Goal: Task Accomplishment & Management: Complete application form

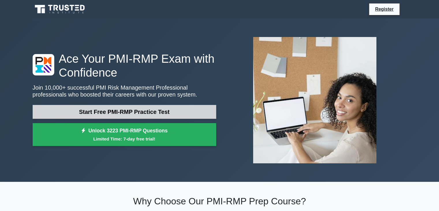
click at [159, 115] on link "Start Free PMI-RMP Practice Test" at bounding box center [124, 112] width 183 height 14
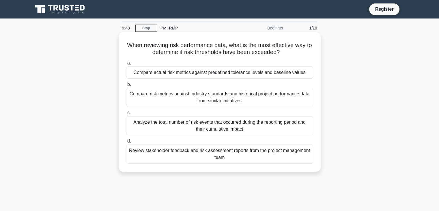
click at [193, 74] on div "Compare actual risk metrics against predefined tolerance levels and baseline va…" at bounding box center [219, 72] width 187 height 12
click at [126, 65] on input "a. Compare actual risk metrics against predefined tolerance levels and baseline…" at bounding box center [126, 63] width 0 height 4
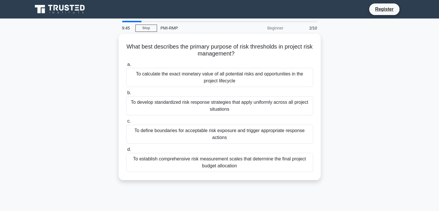
click at [193, 74] on div "To calculate the exact monetary value of all potential risks and opportunities …" at bounding box center [219, 77] width 187 height 19
click at [126, 66] on input "a. To calculate the exact monetary value of all potential risks and opportuniti…" at bounding box center [126, 65] width 0 height 4
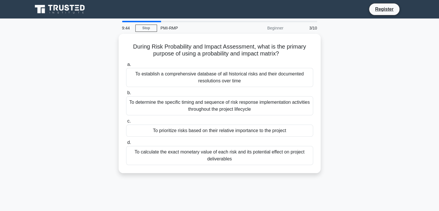
click at [193, 74] on div "To establish a comprehensive database of all historical risks and their documen…" at bounding box center [219, 77] width 187 height 19
click at [126, 66] on input "a. To establish a comprehensive database of all historical risks and their docu…" at bounding box center [126, 65] width 0 height 4
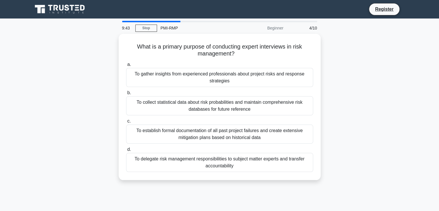
click at [193, 74] on div "To gather insights from experienced professionals about project risks and respo…" at bounding box center [219, 77] width 187 height 19
click at [126, 66] on input "a. To gather insights from experienced professionals about project risks and re…" at bounding box center [126, 65] width 0 height 4
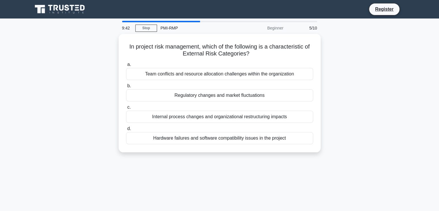
click at [193, 74] on div "Team conflicts and resource allocation challenges within the organization" at bounding box center [219, 74] width 187 height 12
click at [126, 66] on input "a. Team conflicts and resource allocation challenges within the organization" at bounding box center [126, 65] width 0 height 4
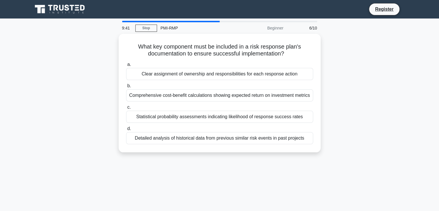
click at [193, 74] on div "Clear assignment of ownership and responsibilities for each response action" at bounding box center [219, 74] width 187 height 12
click at [126, 66] on input "a. Clear assignment of ownership and responsibilities for each response action" at bounding box center [126, 65] width 0 height 4
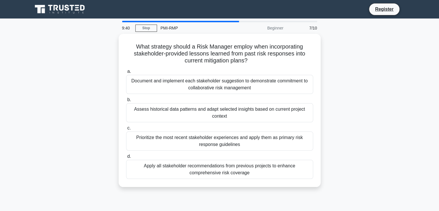
click at [193, 75] on div "Document and implement each stakeholder suggestion to demonstrate commitment to…" at bounding box center [219, 84] width 187 height 19
click at [126, 73] on input "a. Document and implement each stakeholder suggestion to demonstrate commitment…" at bounding box center [126, 72] width 0 height 4
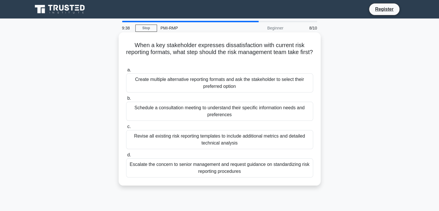
click at [193, 75] on div "Create multiple alternative reporting formats and ask the stakeholder to select…" at bounding box center [219, 82] width 187 height 19
click at [126, 72] on input "a. Create multiple alternative reporting formats and ask the stakeholder to sel…" at bounding box center [126, 70] width 0 height 4
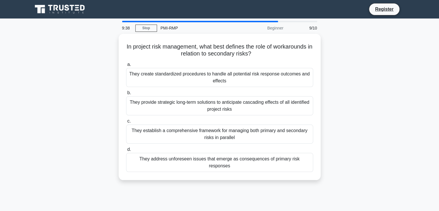
click at [193, 75] on div "They create standardized procedures to handle all potential risk response outco…" at bounding box center [219, 77] width 187 height 19
click at [126, 66] on input "a. They create standardized procedures to handle all potential risk response ou…" at bounding box center [126, 65] width 0 height 4
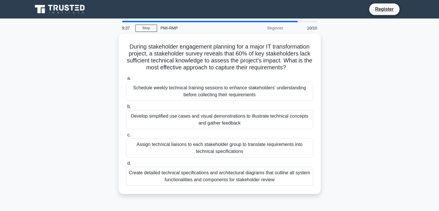
click at [193, 75] on label "a. Schedule weekly technical training sessions to enhance stakeholders' underst…" at bounding box center [219, 88] width 187 height 26
click at [126, 76] on input "a. Schedule weekly technical training sessions to enhance stakeholders' underst…" at bounding box center [126, 78] width 0 height 4
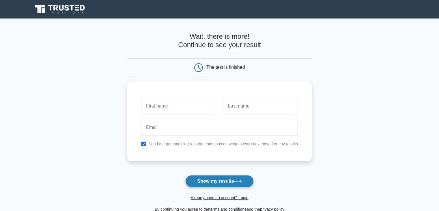
click at [218, 181] on button "Show my results" at bounding box center [219, 181] width 68 height 12
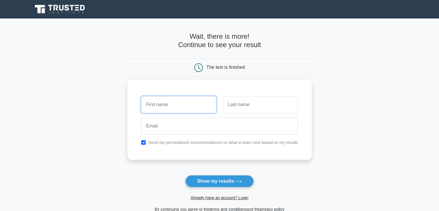
click at [174, 104] on input "text" at bounding box center [178, 104] width 75 height 17
type input "haitham"
click at [236, 105] on input "text" at bounding box center [260, 104] width 75 height 17
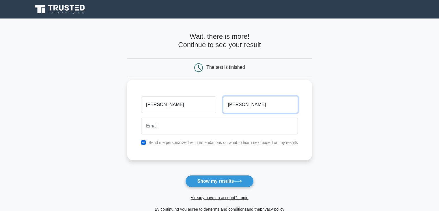
type input "mohamed"
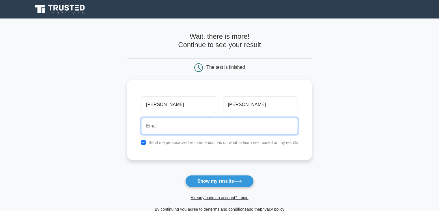
click at [219, 127] on input "email" at bounding box center [219, 125] width 157 height 17
click at [187, 124] on input "01144424340" at bounding box center [219, 125] width 157 height 17
type input "hmm201434@gmail.com"
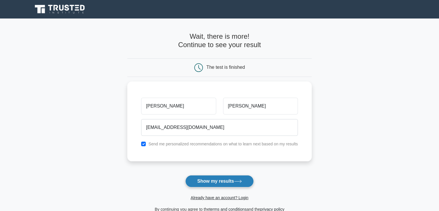
click at [209, 182] on button "Show my results" at bounding box center [219, 181] width 68 height 12
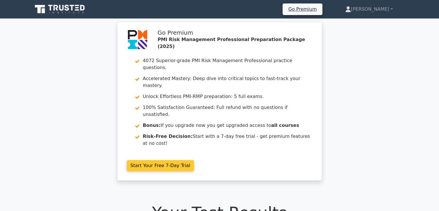
click at [164, 160] on link "Start Your Free 7-Day Trial" at bounding box center [160, 165] width 67 height 11
